Goal: Check status: Check status

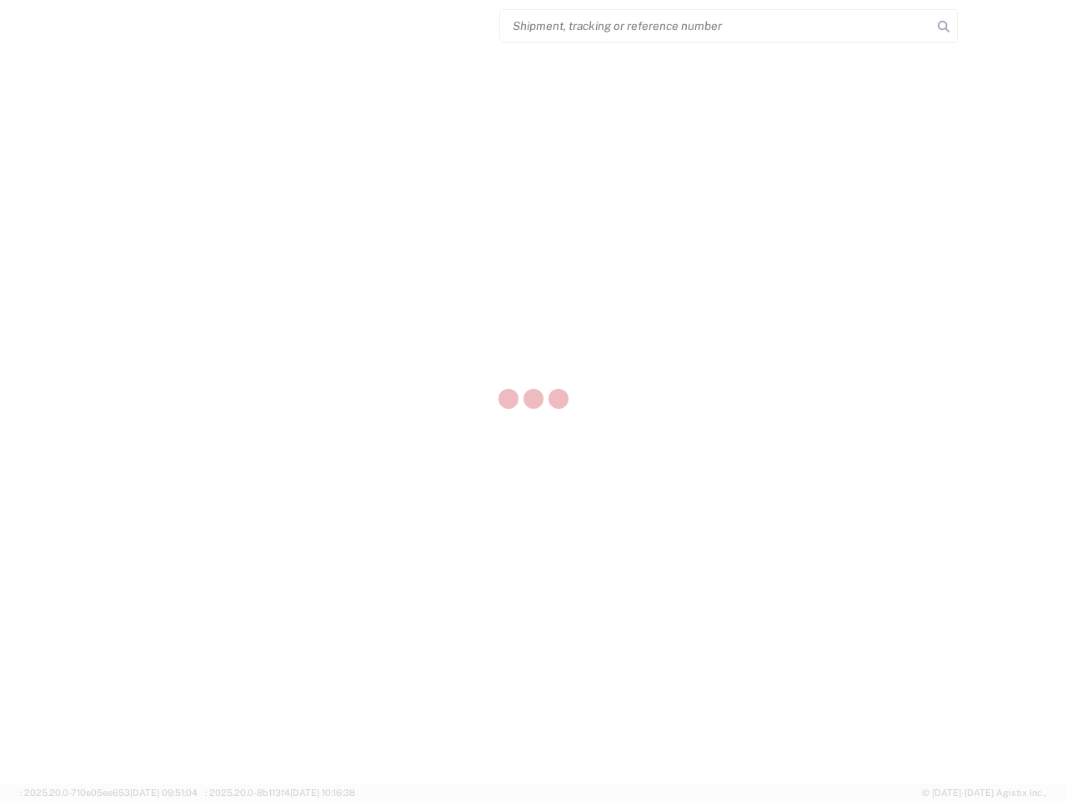
select select "US"
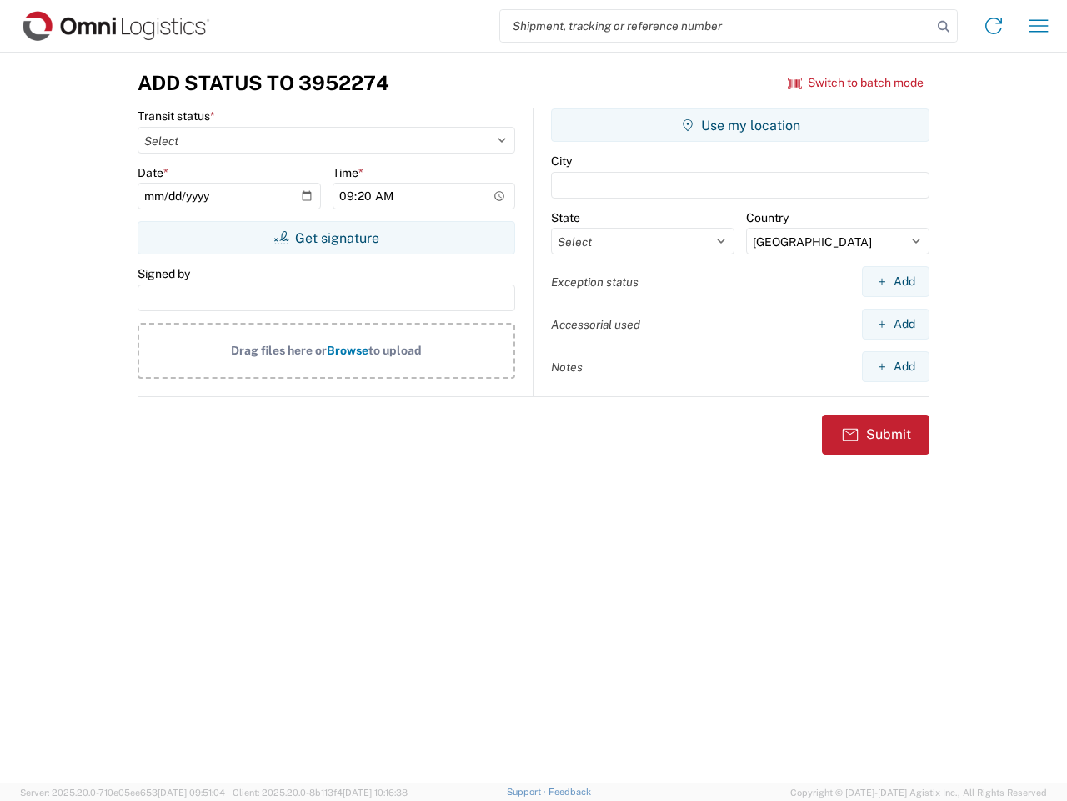
click at [716, 26] on input "search" at bounding box center [716, 26] width 432 height 32
click at [944, 27] on icon at bounding box center [943, 26] width 23 height 23
click at [994, 26] on icon at bounding box center [994, 26] width 27 height 27
click at [1039, 26] on icon "button" at bounding box center [1039, 25] width 19 height 13
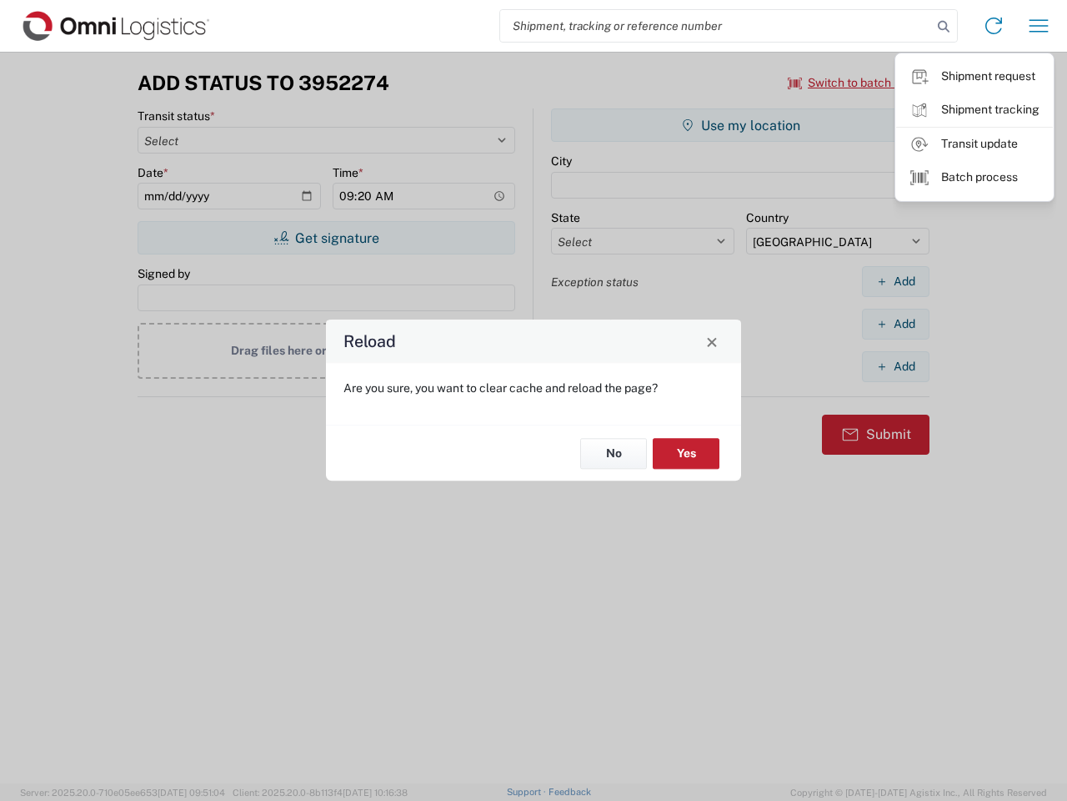
click at [856, 83] on div "Reload Are you sure, you want to clear cache and reload the page? No Yes" at bounding box center [533, 400] width 1067 height 801
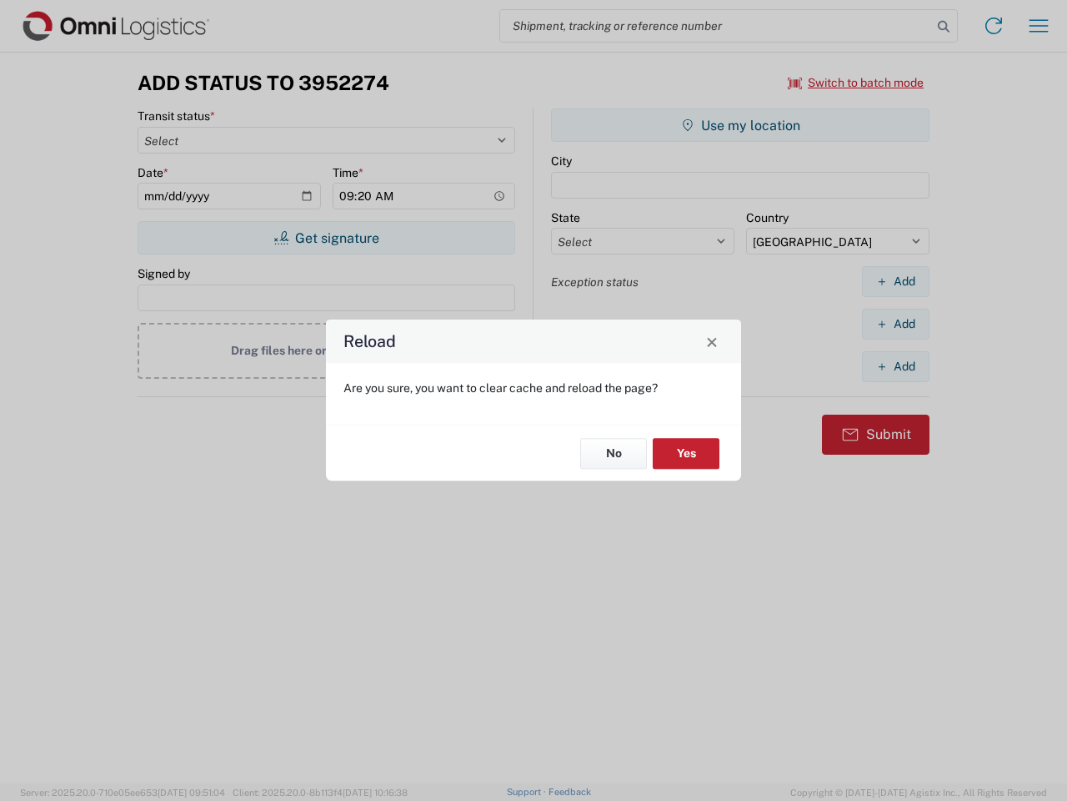
click at [326, 238] on div "Reload Are you sure, you want to clear cache and reload the page? No Yes" at bounding box center [533, 400] width 1067 height 801
click at [741, 125] on div "Reload Are you sure, you want to clear cache and reload the page? No Yes" at bounding box center [533, 400] width 1067 height 801
click at [896, 281] on div "Reload Are you sure, you want to clear cache and reload the page? No Yes" at bounding box center [533, 400] width 1067 height 801
click at [896, 324] on div "Reload Are you sure, you want to clear cache and reload the page? No Yes" at bounding box center [533, 400] width 1067 height 801
click at [896, 366] on div "Reload Are you sure, you want to clear cache and reload the page? No Yes" at bounding box center [533, 400] width 1067 height 801
